Goal: Task Accomplishment & Management: Use online tool/utility

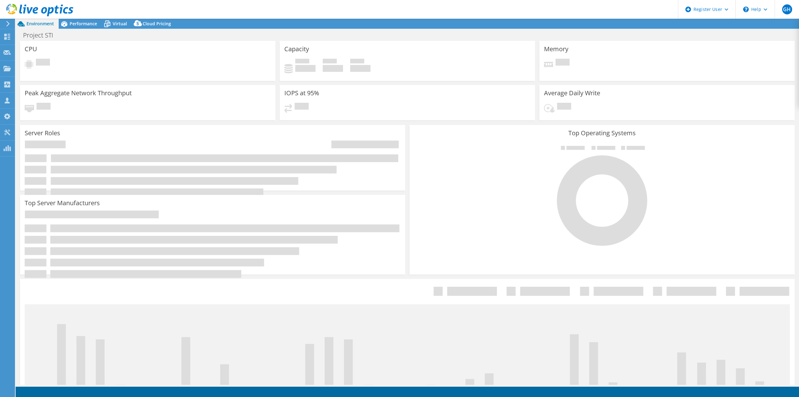
select select "USD"
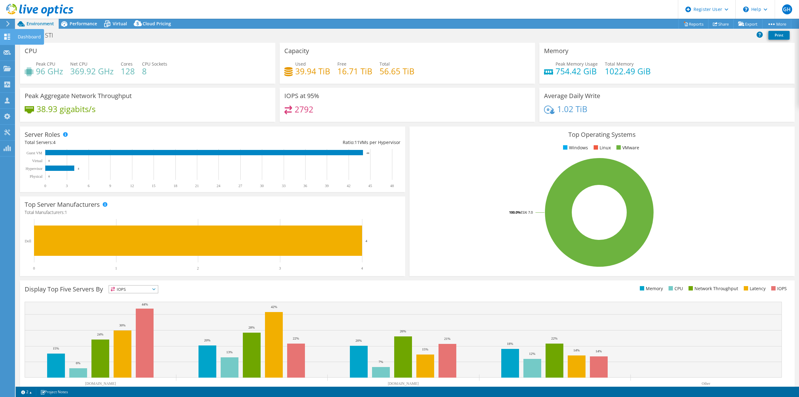
click at [33, 36] on div "Dashboard" at bounding box center [29, 37] width 29 height 16
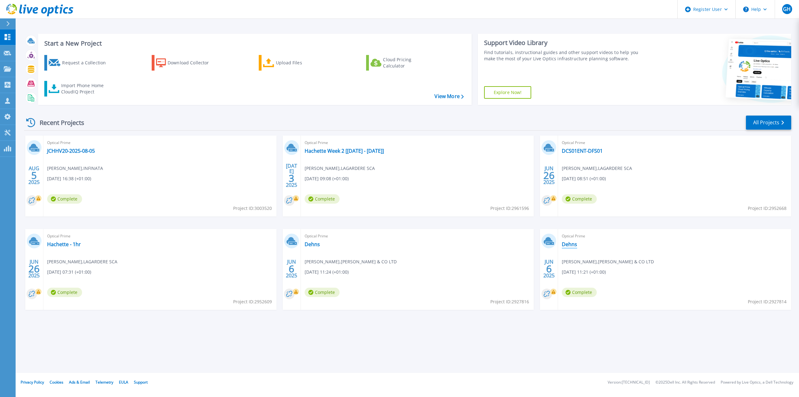
click at [571, 246] on link "Dehns" at bounding box center [569, 244] width 15 height 6
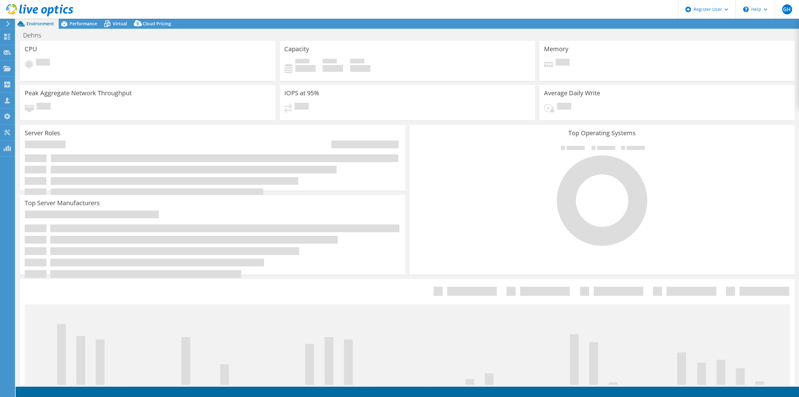
select select "USD"
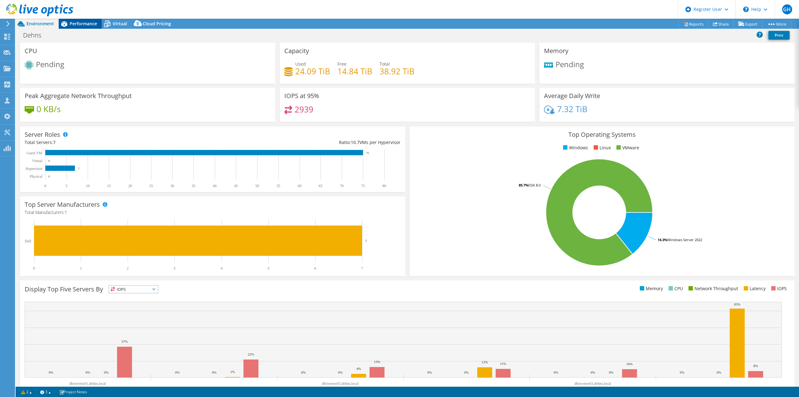
click at [82, 22] on span "Performance" at bounding box center [83, 24] width 27 height 6
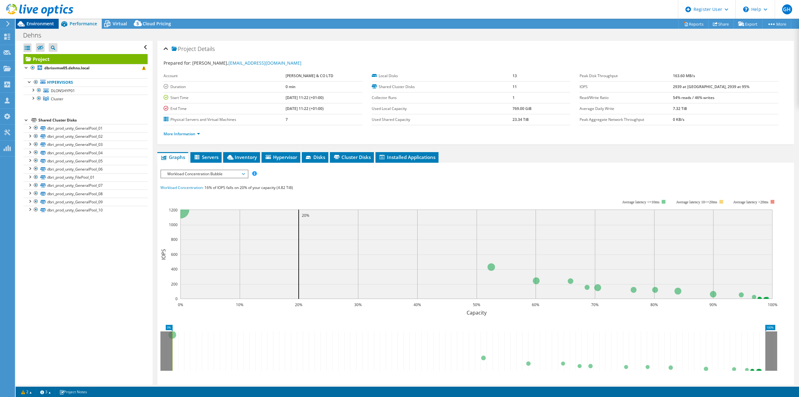
click at [38, 23] on span "Environment" at bounding box center [40, 24] width 27 height 6
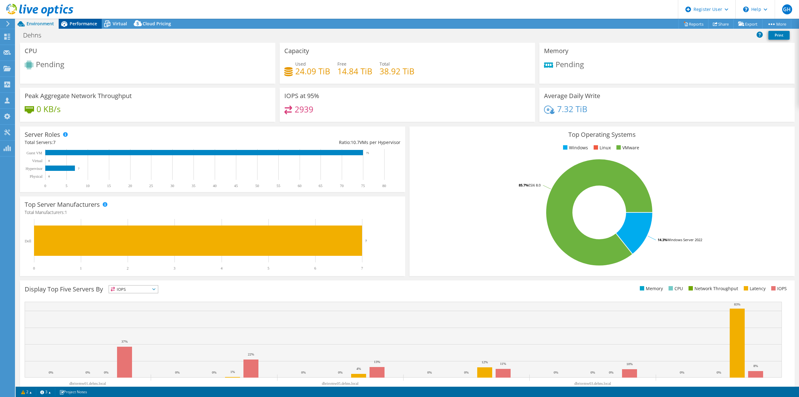
click at [86, 24] on span "Performance" at bounding box center [83, 24] width 27 height 6
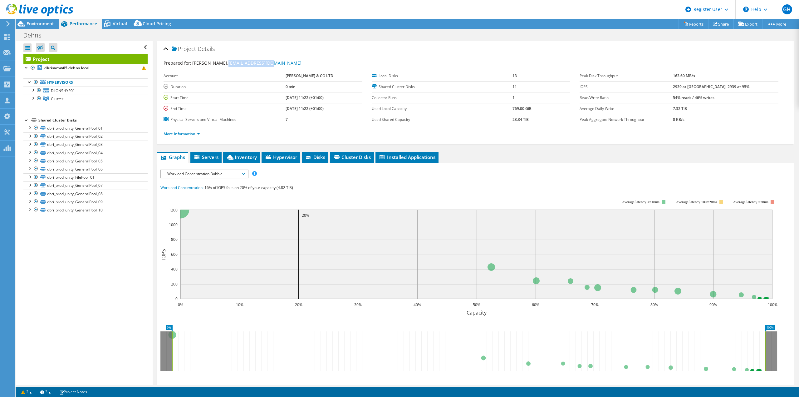
drag, startPoint x: 283, startPoint y: 61, endPoint x: 232, endPoint y: 63, distance: 51.5
click at [232, 63] on div "Prepared for: Malcolm Hancock, MHancock@dehns.com" at bounding box center [476, 63] width 624 height 7
copy link "[EMAIL_ADDRESS][DOMAIN_NAME]"
click at [23, 70] on div "Projects" at bounding box center [30, 69] width 30 height 16
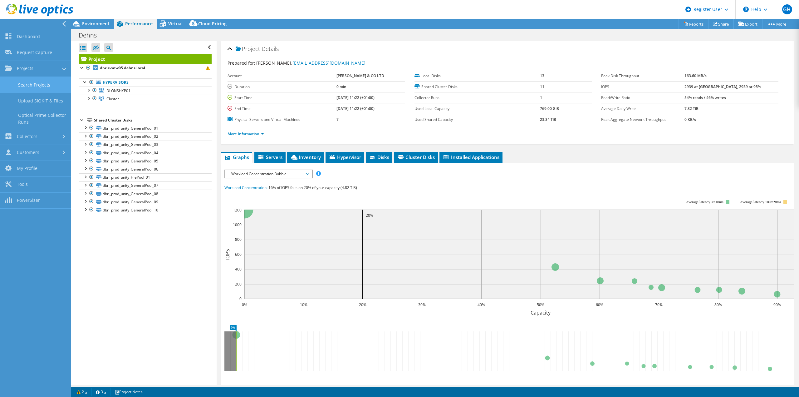
click at [37, 85] on link "Search Projects" at bounding box center [35, 85] width 71 height 16
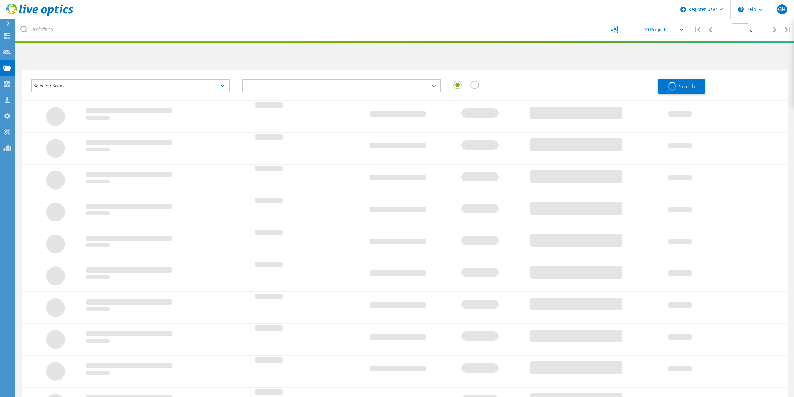
type input "1"
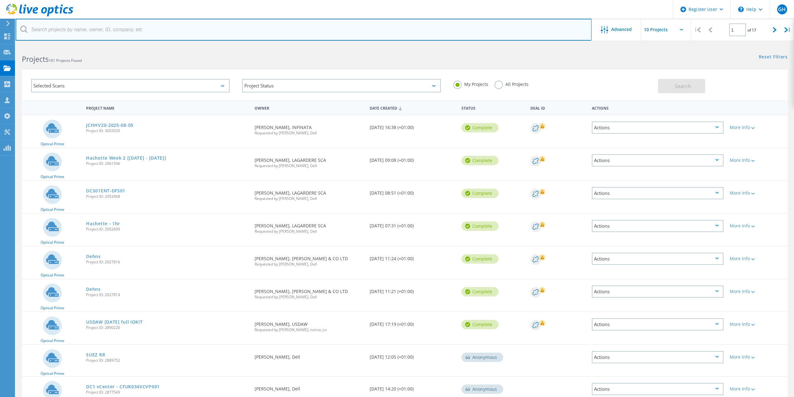
click at [56, 29] on input "text" at bounding box center [304, 30] width 576 height 22
paste input "[EMAIL_ADDRESS][DOMAIN_NAME]"
type input "[EMAIL_ADDRESS][DOMAIN_NAME]"
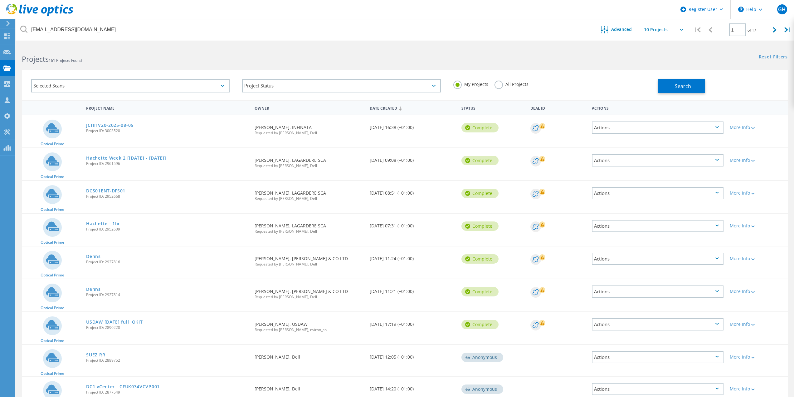
click at [499, 86] on label "All Projects" at bounding box center [512, 84] width 34 height 6
click at [0, 0] on input "All Projects" at bounding box center [0, 0] width 0 height 0
click at [668, 90] on button "Search" at bounding box center [681, 86] width 47 height 14
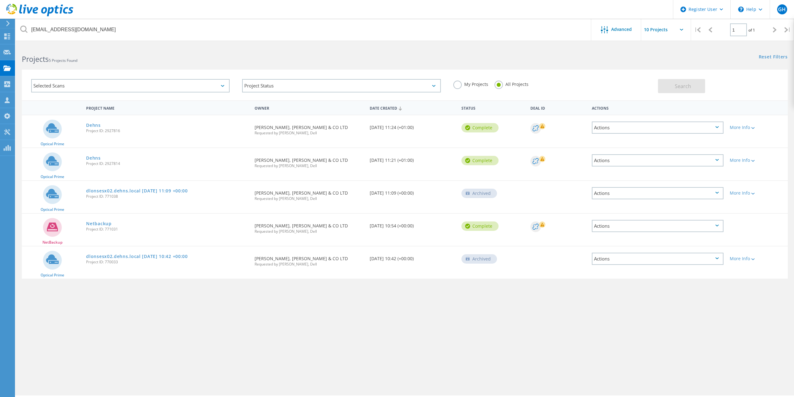
click at [458, 85] on label "My Projects" at bounding box center [470, 84] width 35 height 6
click at [0, 0] on input "My Projects" at bounding box center [0, 0] width 0 height 0
click at [674, 88] on button "Search" at bounding box center [681, 86] width 47 height 14
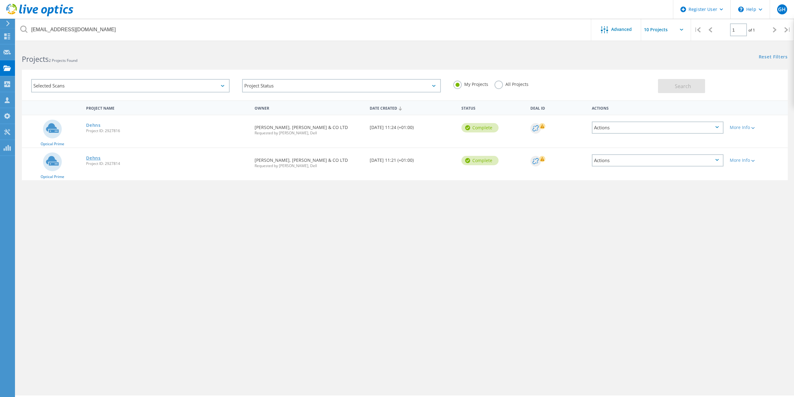
click at [93, 157] on link "Dehns" at bounding box center [93, 158] width 15 height 4
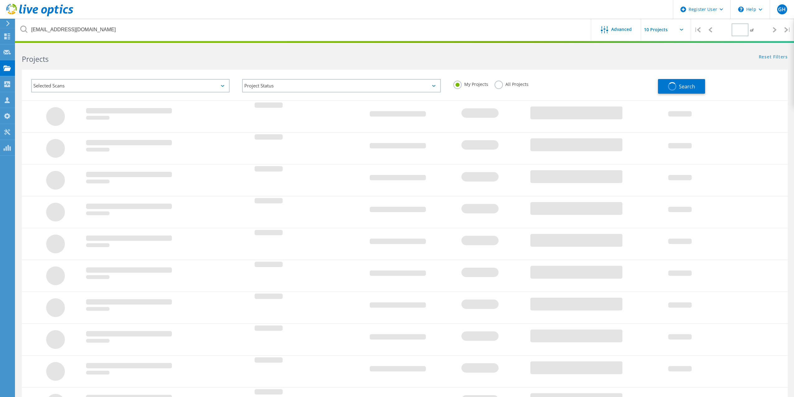
type input "1"
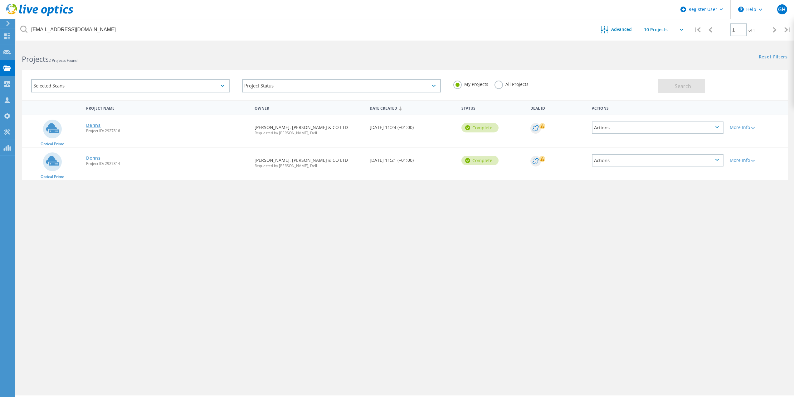
click at [95, 125] on link "Dehns" at bounding box center [93, 125] width 15 height 4
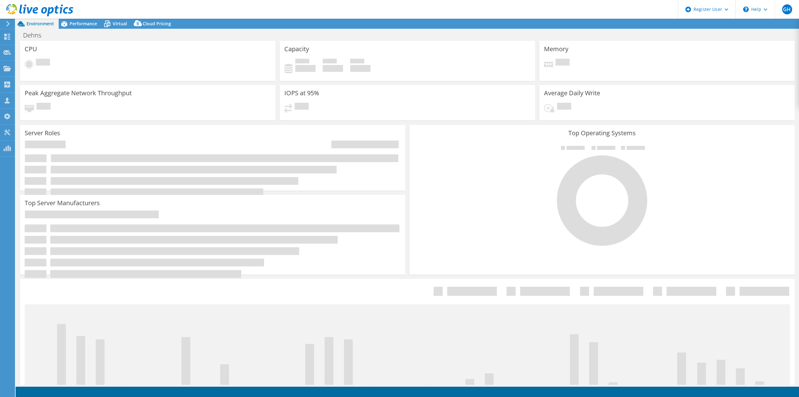
select select "EULondon"
select select "USD"
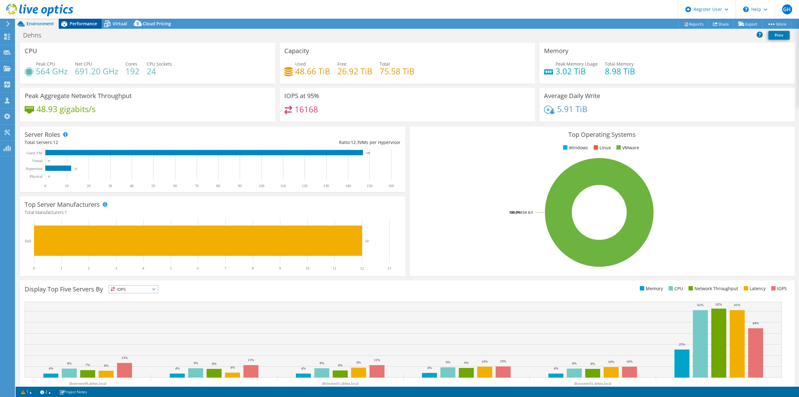
click at [85, 24] on span "Performance" at bounding box center [83, 24] width 27 height 6
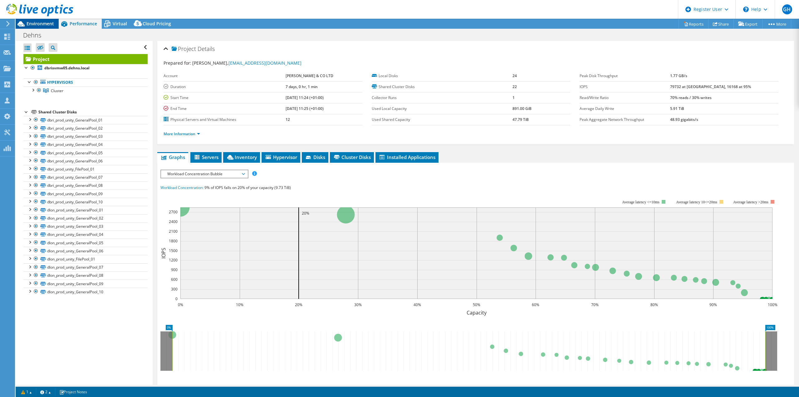
click at [44, 23] on span "Environment" at bounding box center [40, 24] width 27 height 6
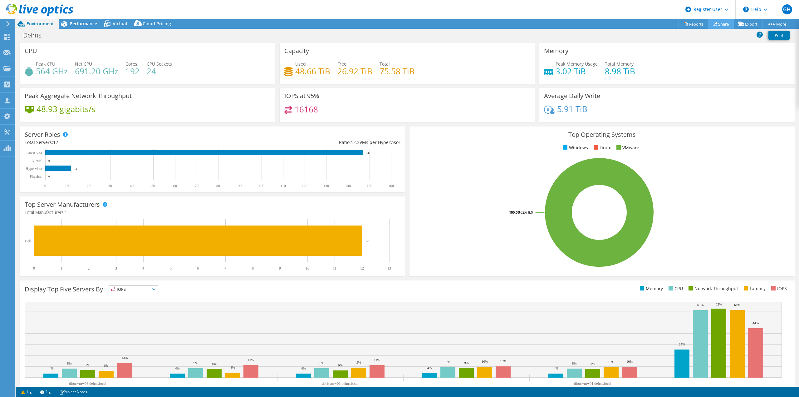
click at [719, 24] on link "Share" at bounding box center [721, 24] width 26 height 10
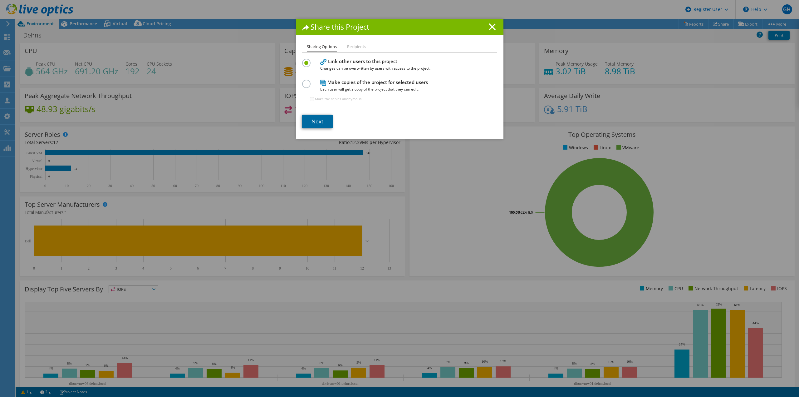
click at [317, 119] on link "Next" at bounding box center [317, 122] width 31 height 14
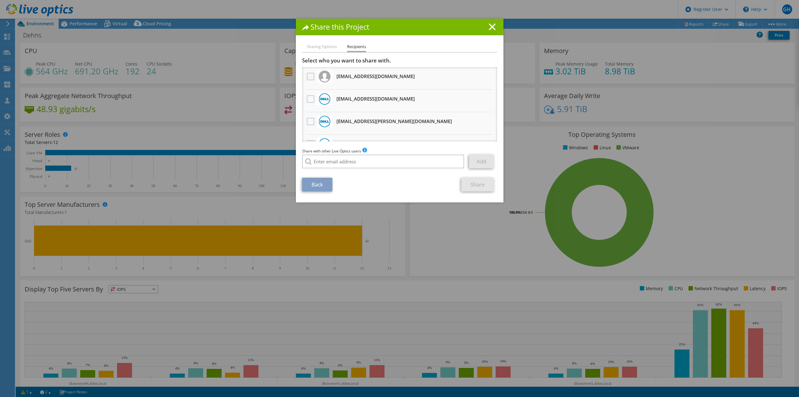
click at [309, 78] on label at bounding box center [311, 76] width 9 height 7
click at [0, 0] on input "checkbox" at bounding box center [0, 0] width 0 height 0
click at [474, 183] on link "Share" at bounding box center [477, 185] width 33 height 14
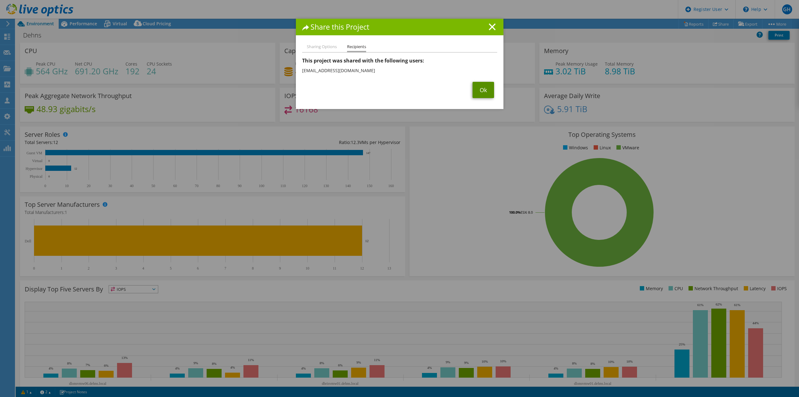
click at [480, 91] on link "Ok" at bounding box center [483, 90] width 22 height 16
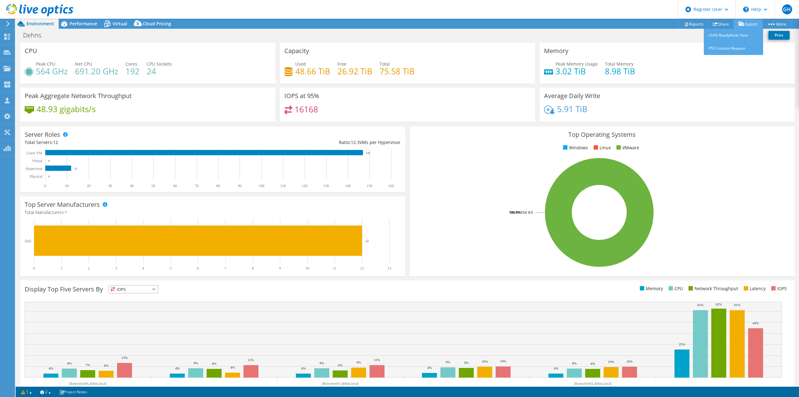
click at [750, 23] on link "Export" at bounding box center [747, 24] width 29 height 10
click at [719, 49] on link "PSS Solution Request" at bounding box center [733, 48] width 59 height 13
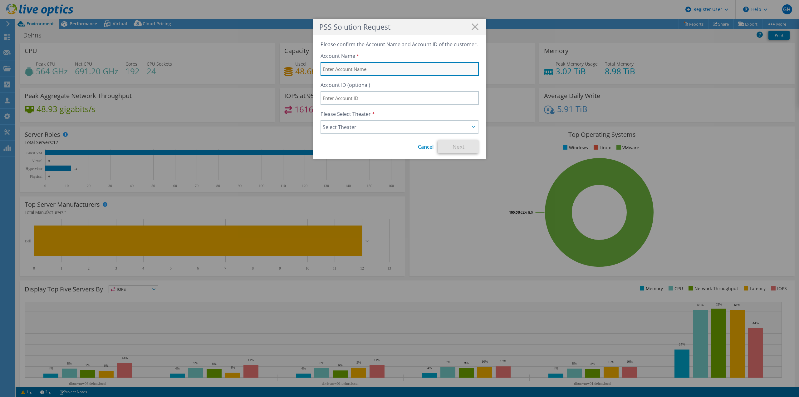
click at [332, 71] on input "text" at bounding box center [399, 69] width 158 height 14
type input "Dhens"
click at [331, 127] on span "Select Theater" at bounding box center [396, 126] width 147 height 7
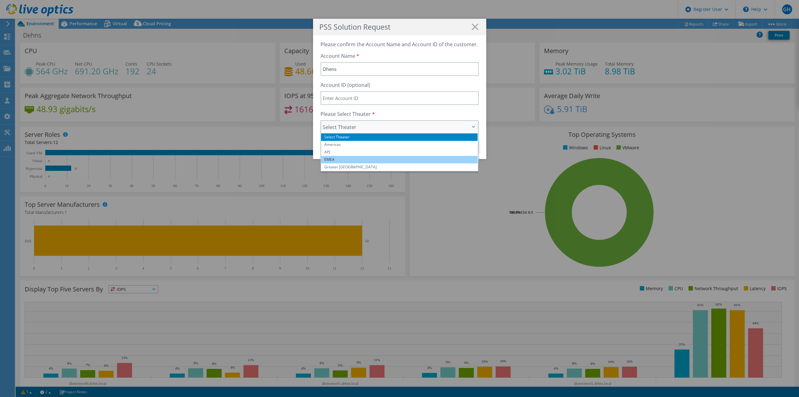
click at [328, 158] on li "EMEA" at bounding box center [399, 159] width 157 height 7
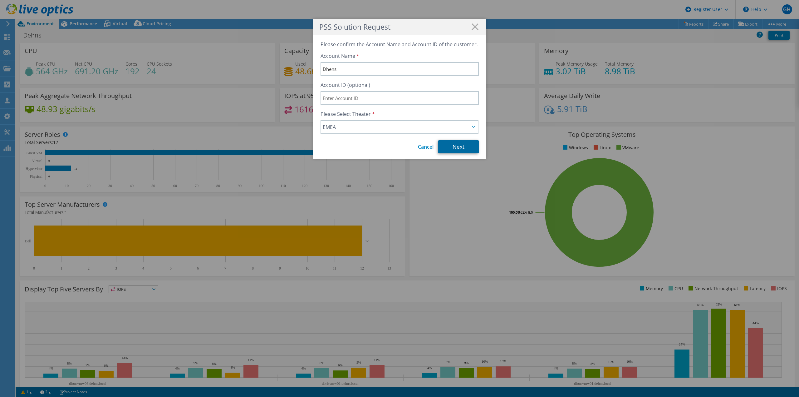
click at [455, 145] on link "Next" at bounding box center [458, 146] width 41 height 13
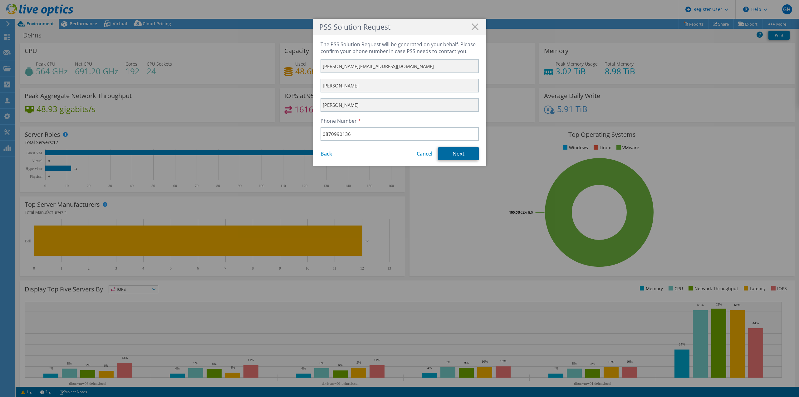
click at [453, 156] on link "Next" at bounding box center [458, 153] width 41 height 13
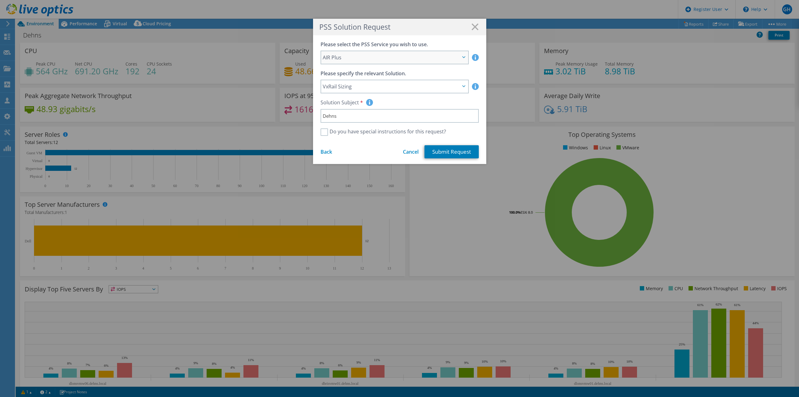
click at [390, 55] on span "AIR Plus" at bounding box center [391, 57] width 137 height 7
click at [460, 84] on span "VxRail Sizing" at bounding box center [394, 86] width 147 height 12
click at [459, 84] on span "VxRail Sizing" at bounding box center [394, 86] width 147 height 12
click at [473, 25] on icon at bounding box center [474, 26] width 7 height 7
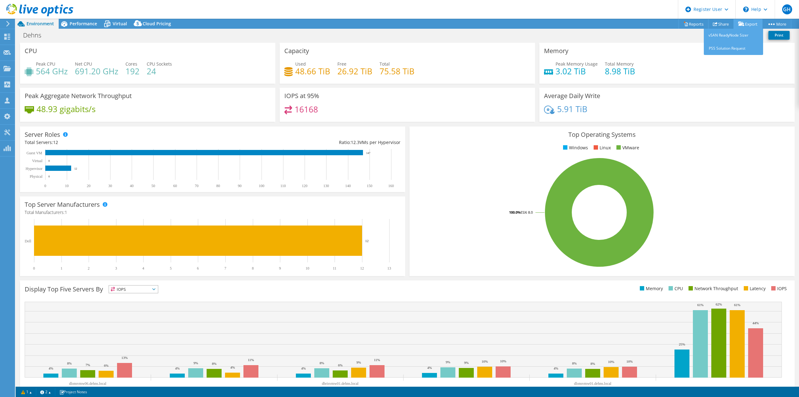
click at [750, 23] on link "Export" at bounding box center [747, 24] width 29 height 10
click at [751, 22] on link "Export" at bounding box center [747, 24] width 29 height 10
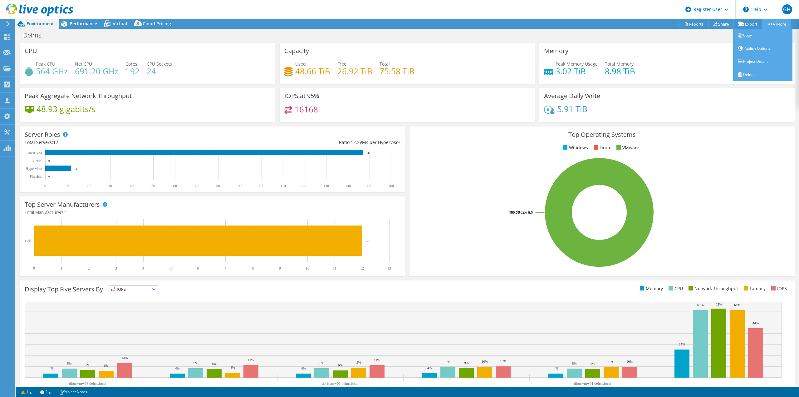
click at [772, 23] on icon at bounding box center [771, 24] width 6 height 2
click at [752, 61] on link "Project Details" at bounding box center [762, 61] width 59 height 13
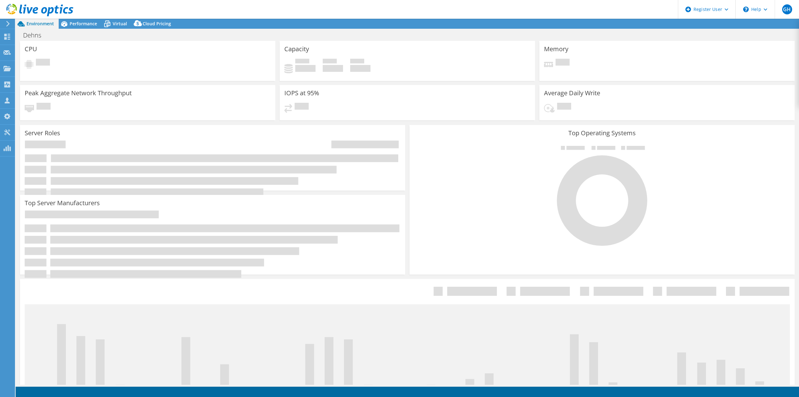
select select "USD"
select select "EULondon"
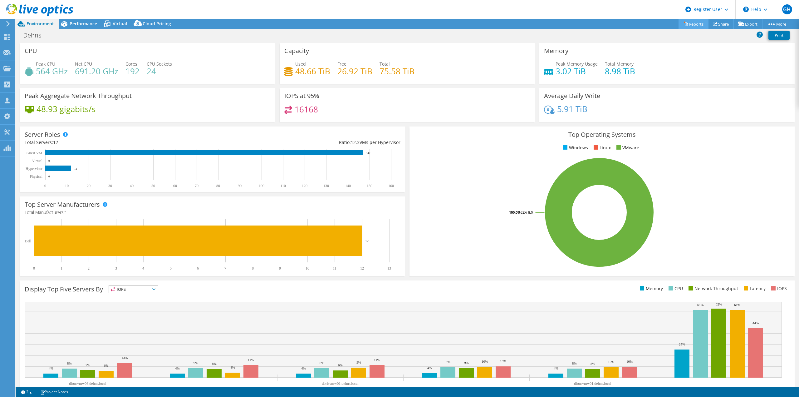
click at [688, 23] on link "Reports" at bounding box center [693, 24] width 30 height 10
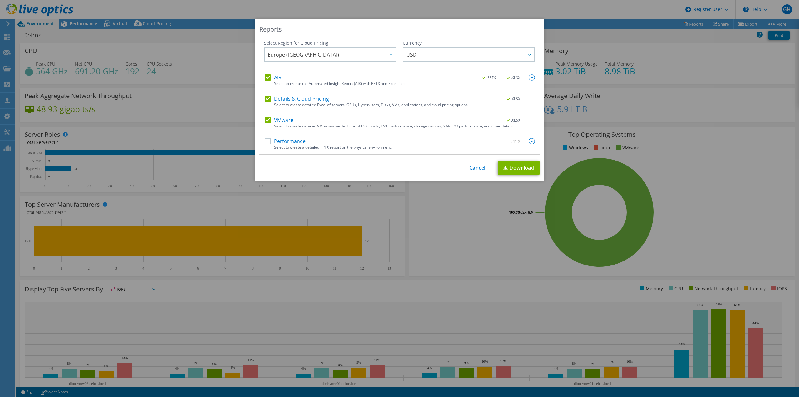
click at [268, 141] on label "Performance" at bounding box center [285, 141] width 41 height 6
click at [0, 0] on input "Performance" at bounding box center [0, 0] width 0 height 0
click at [474, 53] on span "USD" at bounding box center [470, 54] width 128 height 13
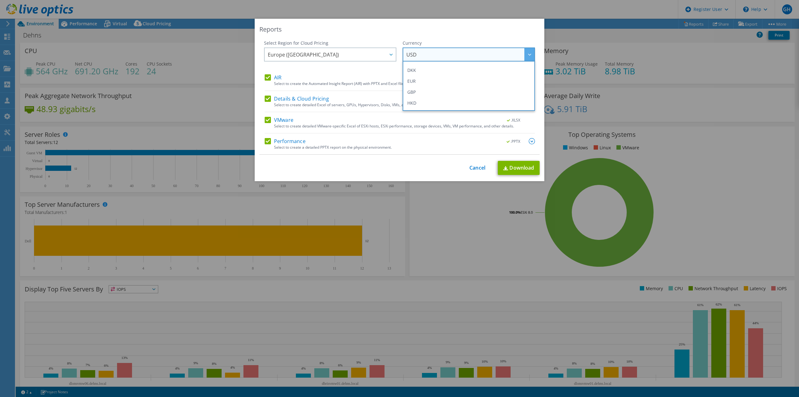
scroll to position [81, 0]
click at [418, 84] on li "GBP" at bounding box center [468, 84] width 129 height 11
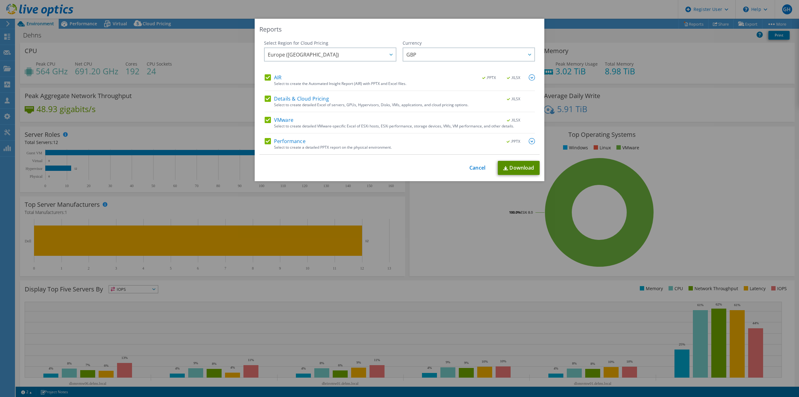
click at [511, 167] on link "Download" at bounding box center [519, 168] width 42 height 14
